Goal: Task Accomplishment & Management: Manage account settings

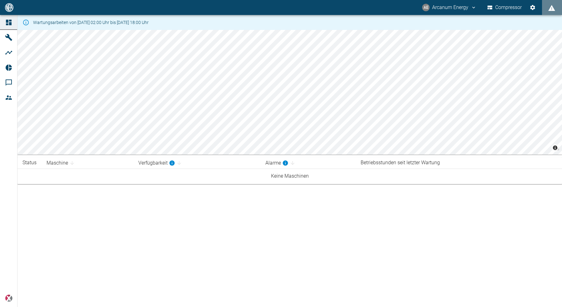
click at [188, 203] on div "Wartungsarbeiten von 11.08.2025 02:00 Uhr bis 13.08.2025 18:00 Uhr © Carto © Op…" at bounding box center [281, 161] width 562 height 292
click at [181, 198] on div "Wartungsarbeiten von 11.08.2025 02:00 Uhr bis 13.08.2025 18:00 Uhr © Carto © Op…" at bounding box center [281, 161] width 562 height 292
click at [150, 237] on div "Wartungsarbeiten von 11.08.2025 02:00 Uhr bis 13.08.2025 18:00 Uhr © Carto © Op…" at bounding box center [281, 161] width 562 height 292
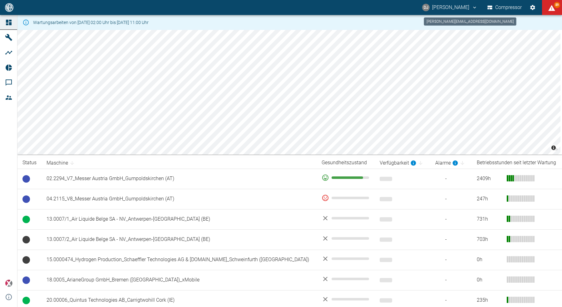
click at [440, 7] on button "DJ [PERSON_NAME]" at bounding box center [449, 7] width 57 height 11
click at [440, 27] on li "Ausloggen" at bounding box center [448, 24] width 43 height 11
